Goal: Transaction & Acquisition: Subscribe to service/newsletter

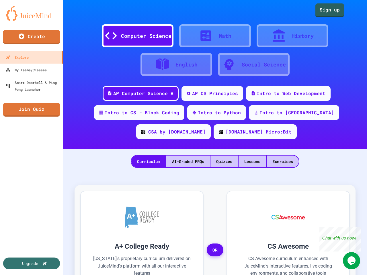
click at [32, 37] on link "Create" at bounding box center [31, 37] width 57 height 14
click at [324, 10] on link "Sign up" at bounding box center [329, 10] width 29 height 14
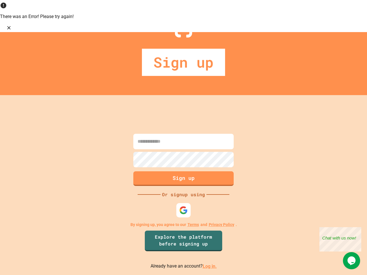
click at [135, 36] on div "Sign up" at bounding box center [183, 63] width 367 height 63
click at [212, 36] on div "Sign up" at bounding box center [183, 63] width 367 height 63
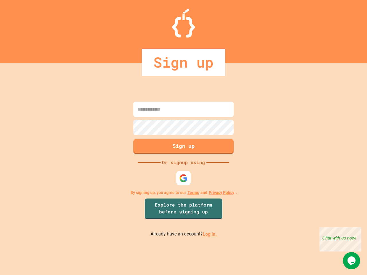
click at [290, 36] on div "Sign up" at bounding box center [183, 31] width 367 height 63
click at [174, 64] on div "Sign up" at bounding box center [183, 62] width 83 height 27
click at [251, 64] on div "Sign up" at bounding box center [183, 62] width 367 height 27
click at [138, 93] on div "Sign up Or signup using By signing up, you agree to our Terms and Privacy Polic…" at bounding box center [183, 169] width 367 height 212
click at [209, 93] on div "Sign up Or signup using By signing up, you agree to our Terms and Privacy Polic…" at bounding box center [183, 169] width 367 height 212
